Goal: Task Accomplishment & Management: Complete application form

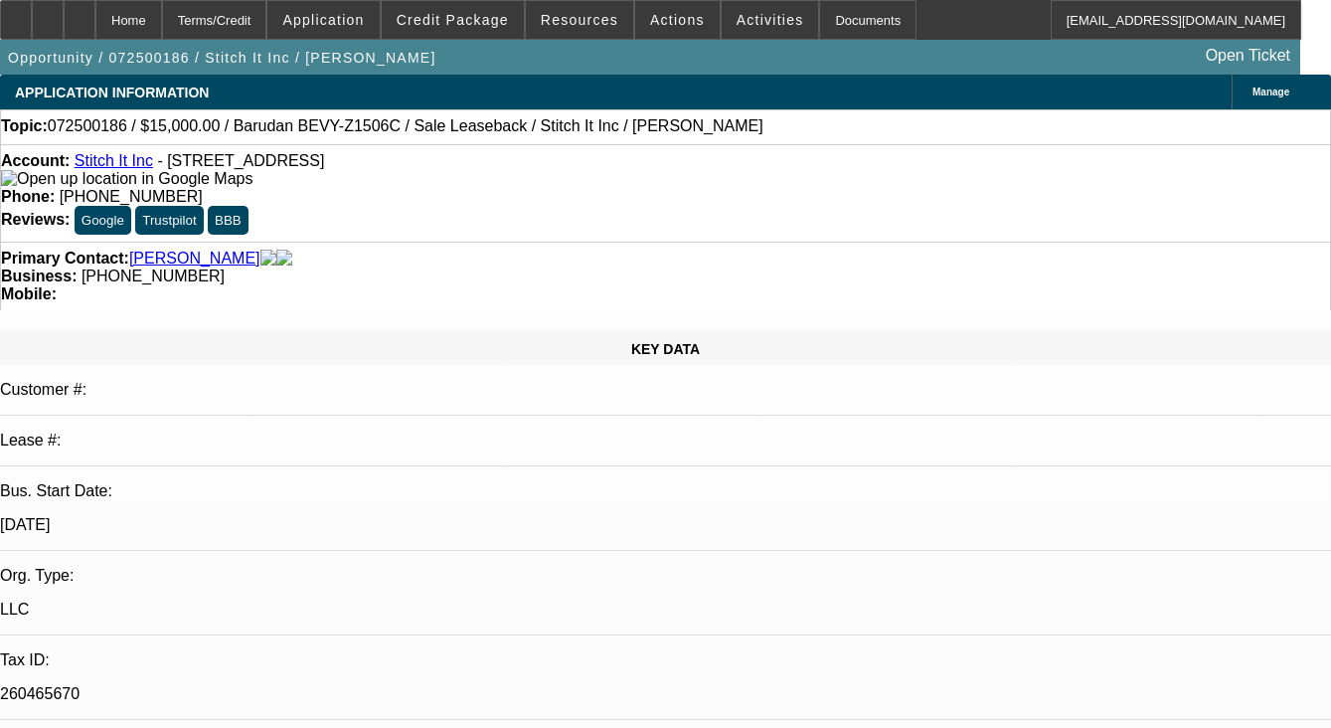
select select "0"
select select "2"
select select "0"
select select "6"
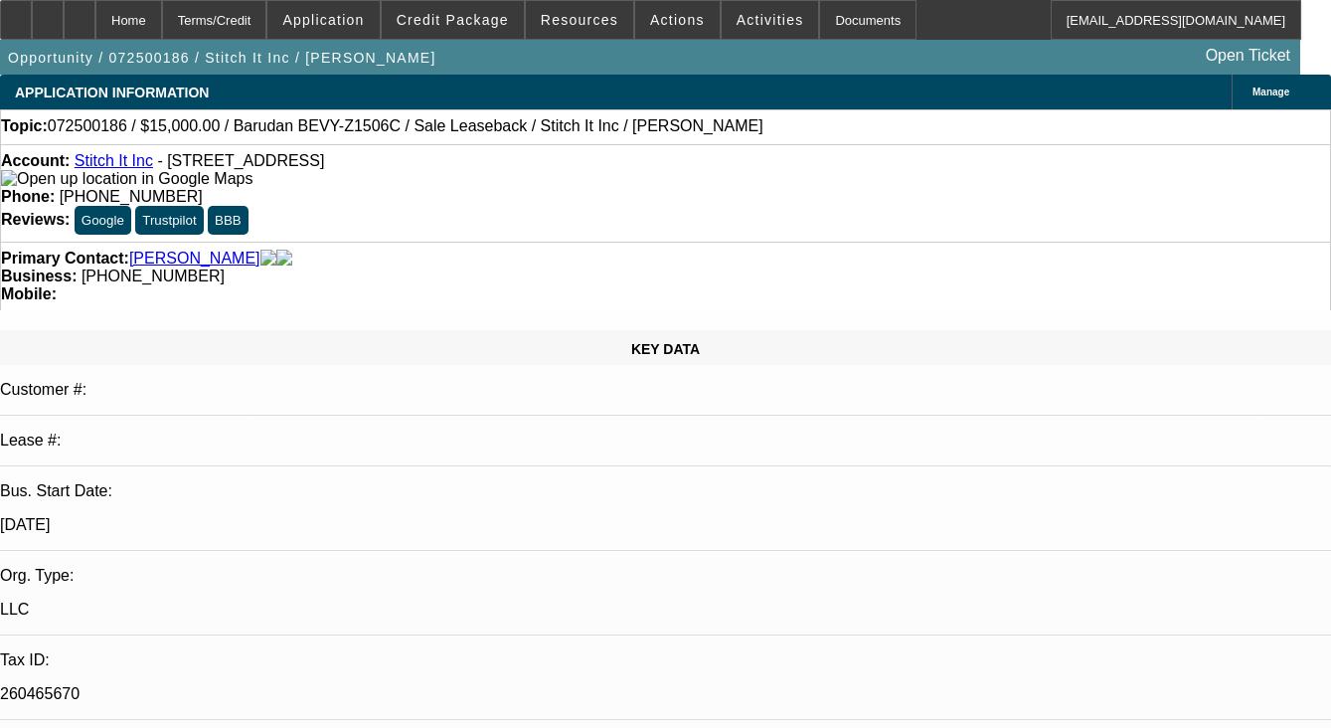
select select "0"
select select "2"
select select "0"
select select "6"
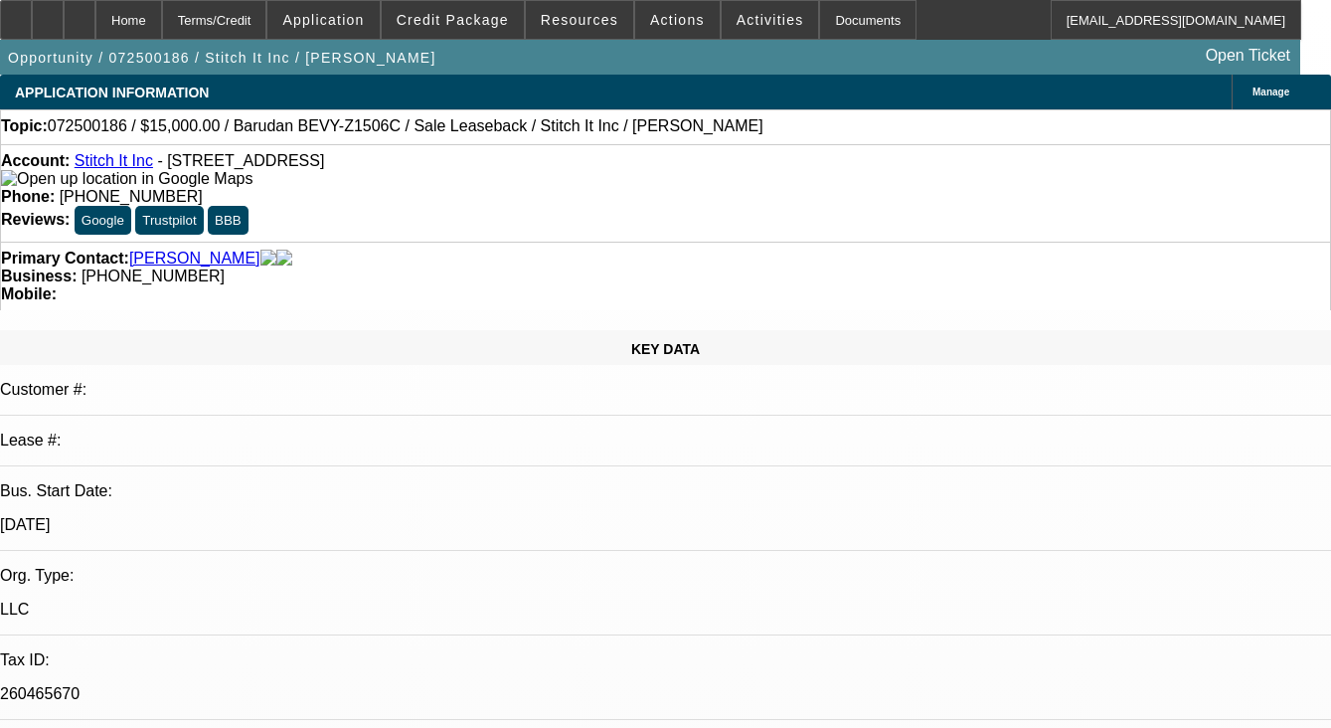
select select "0"
select select "2"
select select "0"
select select "6"
